Goal: Task Accomplishment & Management: Manage account settings

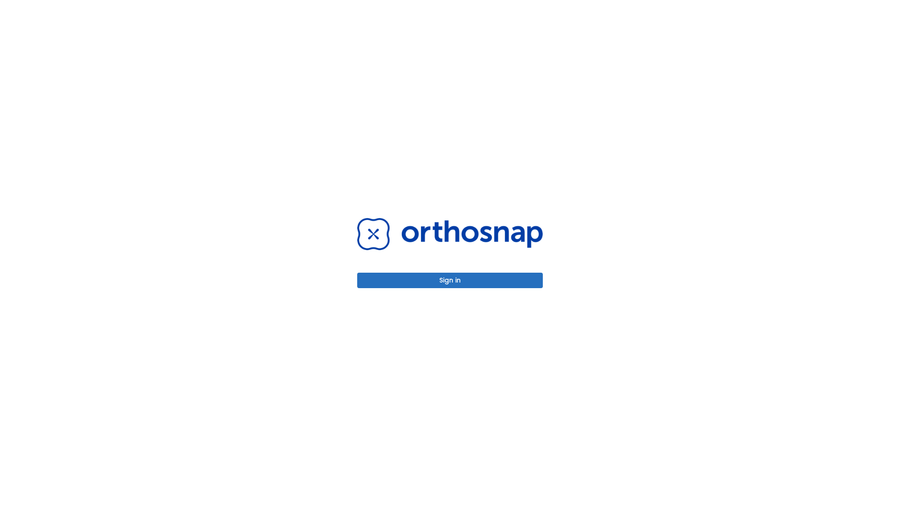
click at [450, 280] on button "Sign in" at bounding box center [450, 280] width 186 height 15
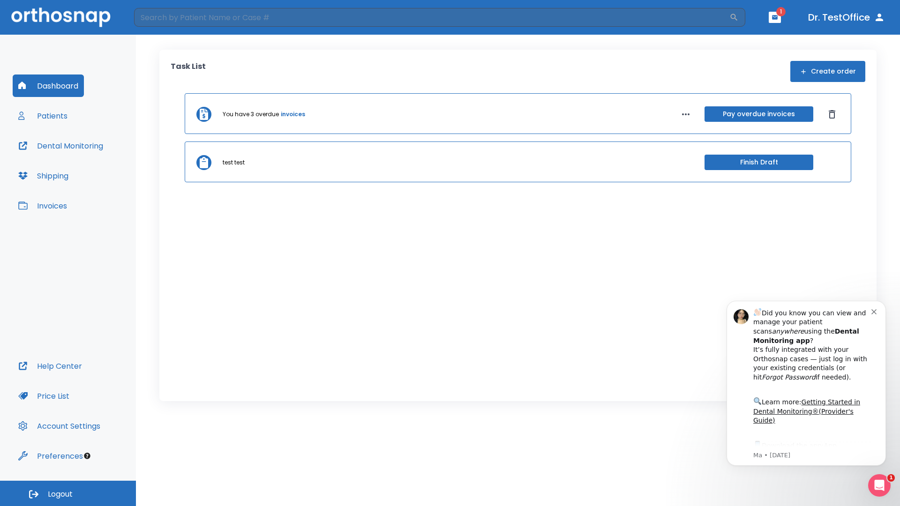
click at [68, 493] on span "Logout" at bounding box center [60, 494] width 25 height 10
